Goal: Find specific page/section: Find specific page/section

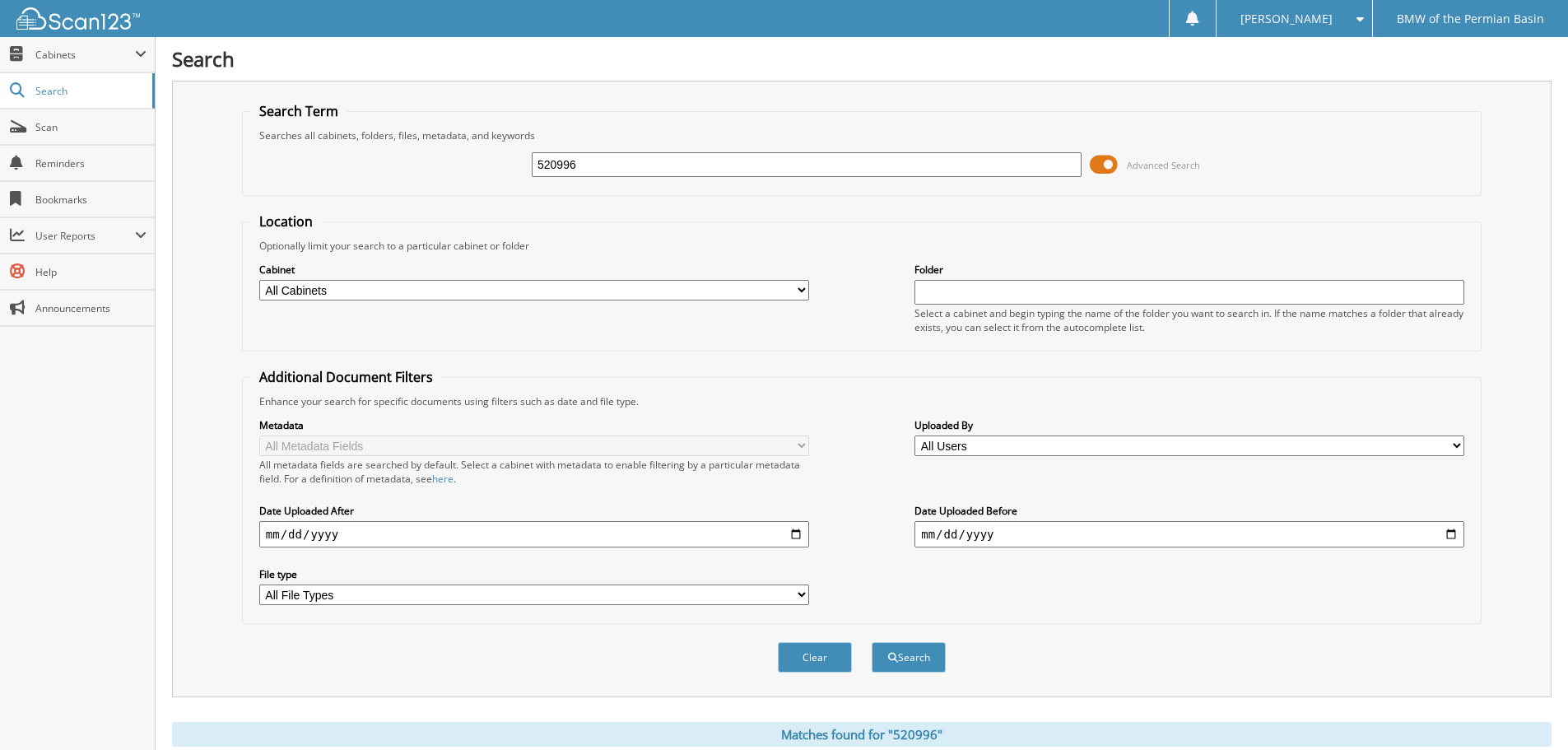
drag, startPoint x: 609, startPoint y: 159, endPoint x: 441, endPoint y: 172, distance: 168.5
click at [443, 173] on div "520996 Advanced Search" at bounding box center [861, 164] width 1221 height 44
type input "421269"
click at [872, 642] on button "Search" at bounding box center [908, 656] width 74 height 30
drag, startPoint x: 608, startPoint y: 169, endPoint x: 62, endPoint y: 243, distance: 551.0
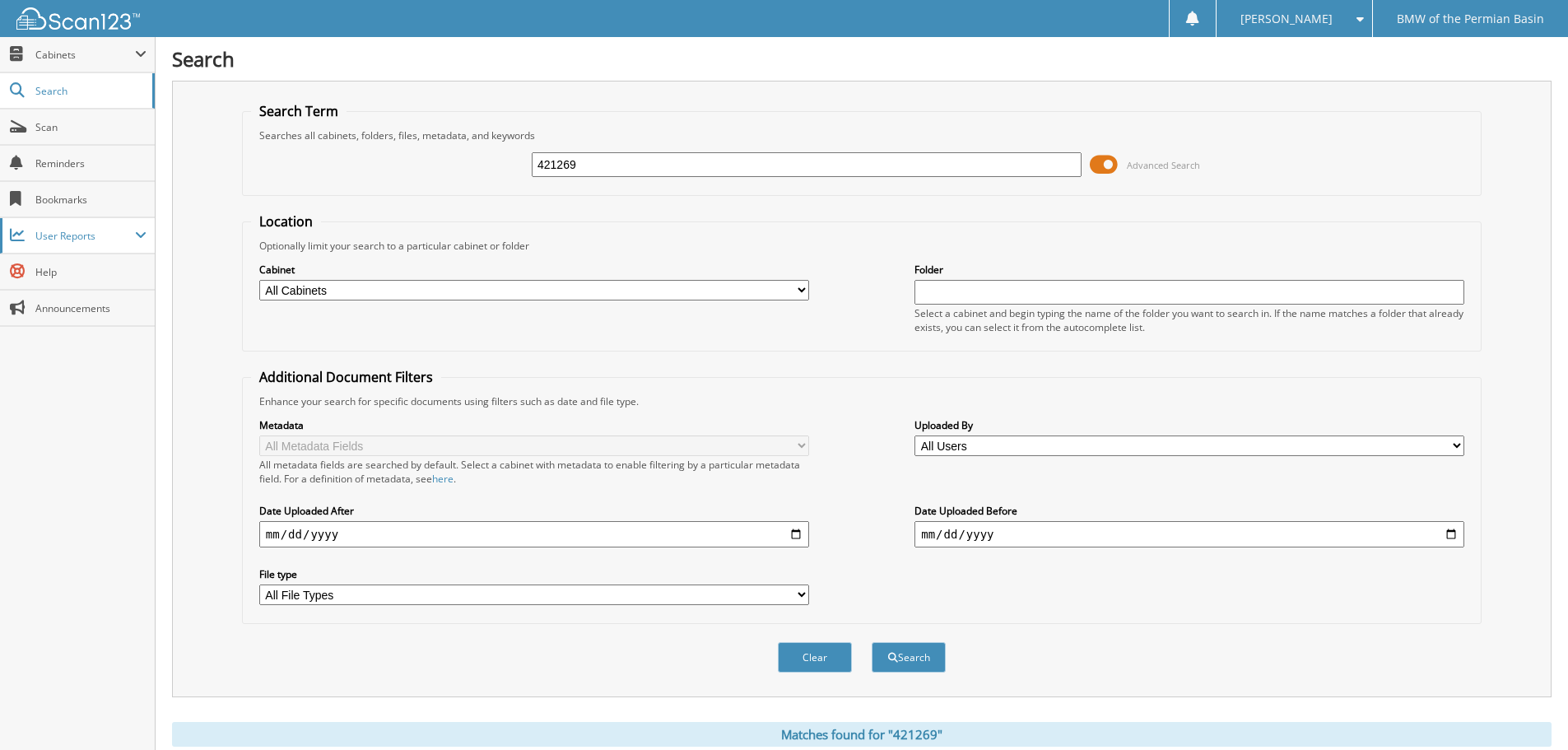
click at [61, 245] on body "[PERSON_NAME] Settings Logout BMW of the [GEOGRAPHIC_DATA] Close Cabinets My Co…" at bounding box center [784, 401] width 1568 height 804
type input "w"
type input "W06721"
click at [872, 642] on button "Search" at bounding box center [908, 656] width 74 height 30
